Goal: Task Accomplishment & Management: Use online tool/utility

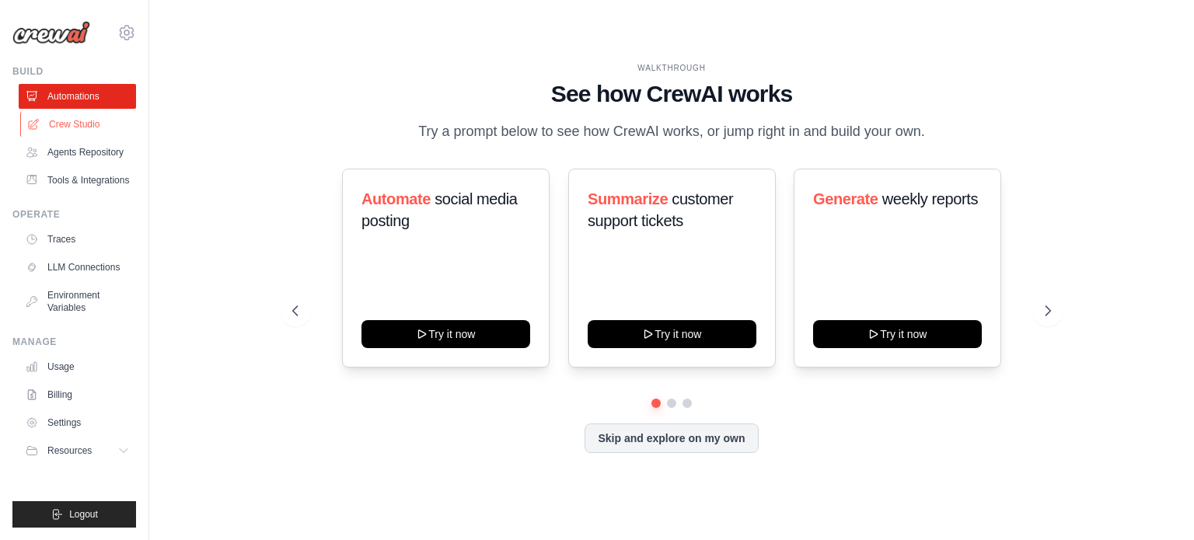
click at [69, 130] on link "Crew Studio" at bounding box center [78, 124] width 117 height 25
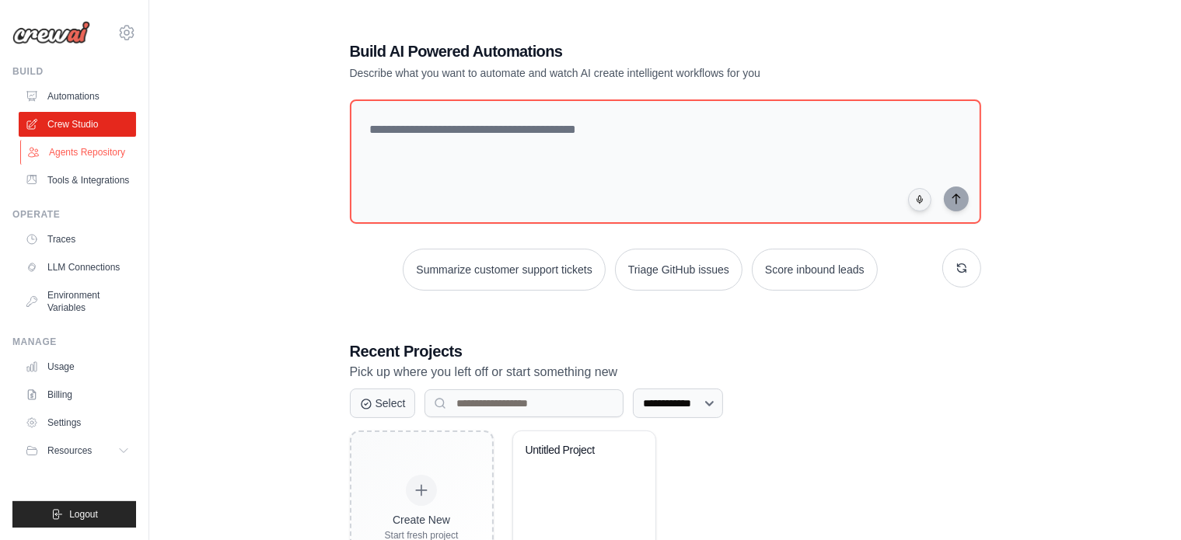
click at [75, 155] on link "Agents Repository" at bounding box center [78, 152] width 117 height 25
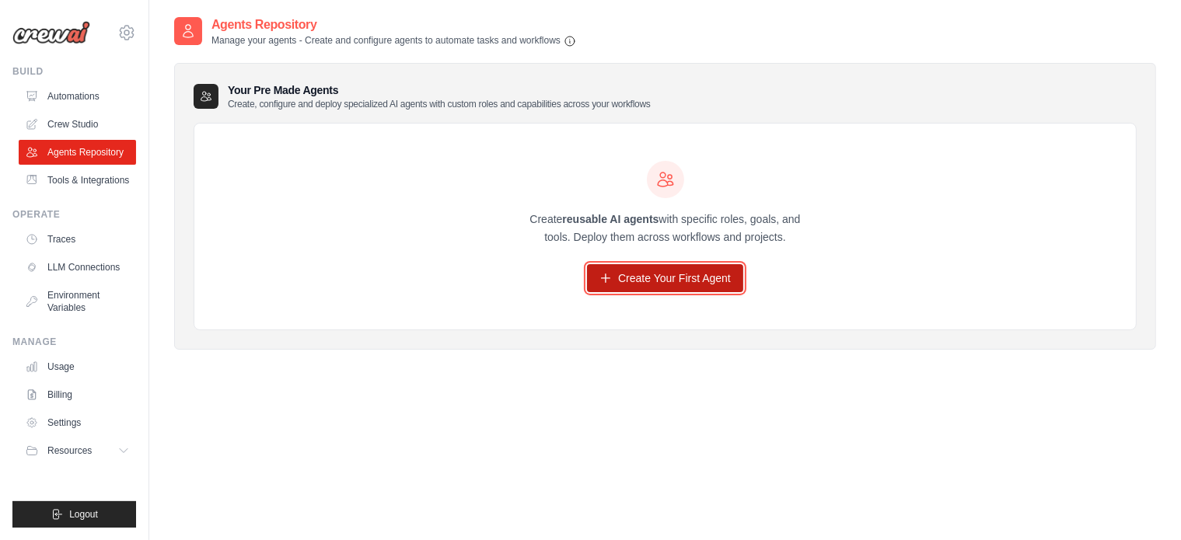
click at [644, 282] on link "Create Your First Agent" at bounding box center [665, 278] width 156 height 28
